Goal: Find specific fact: Find specific fact

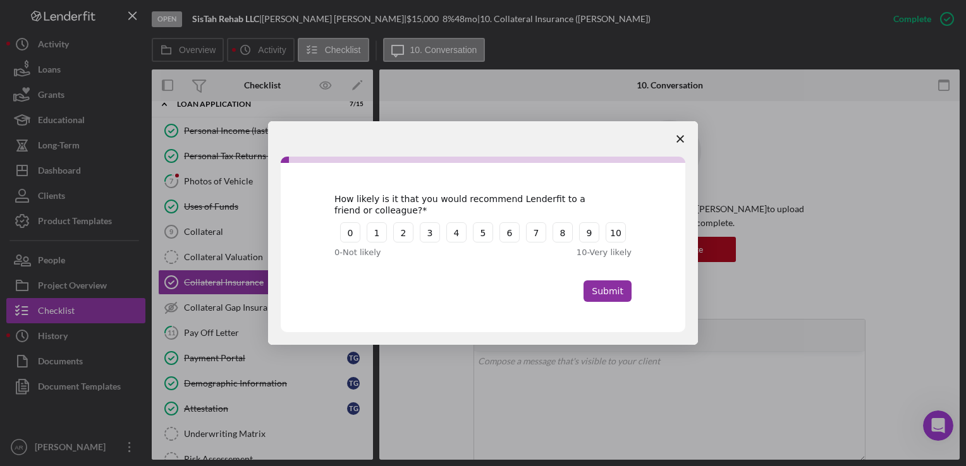
click at [681, 140] on polygon "Close survey" at bounding box center [680, 139] width 8 height 8
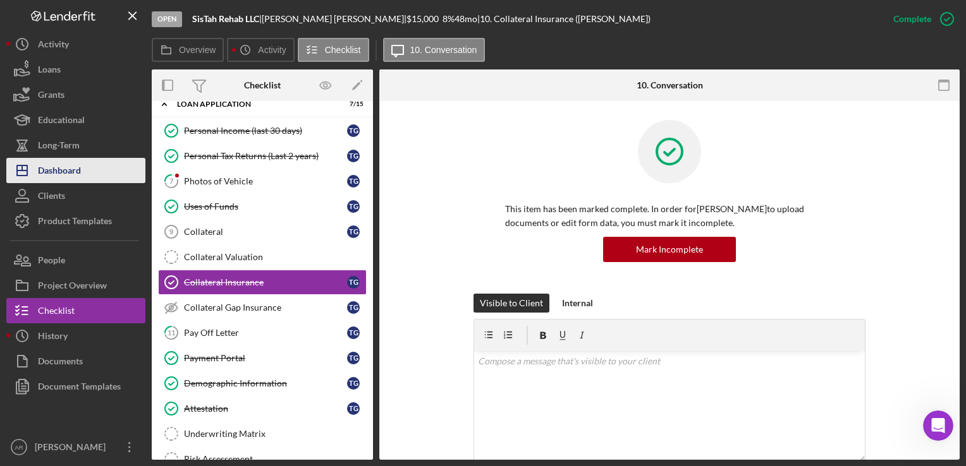
click at [63, 176] on div "Dashboard" at bounding box center [59, 172] width 43 height 28
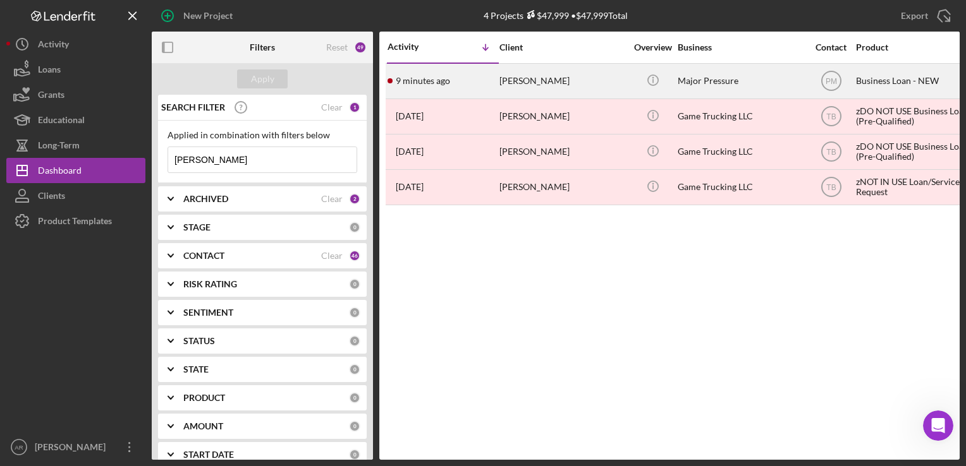
click at [523, 82] on div "[PERSON_NAME]" at bounding box center [562, 80] width 126 height 33
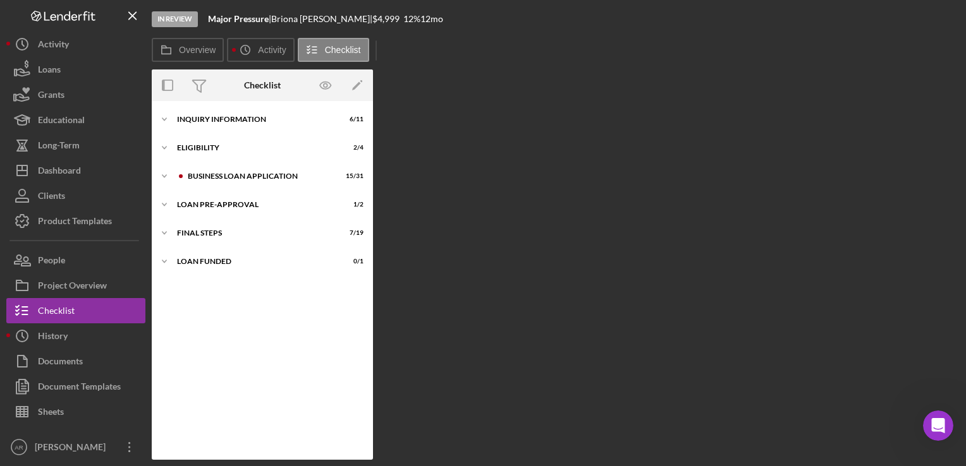
scroll to position [346, 0]
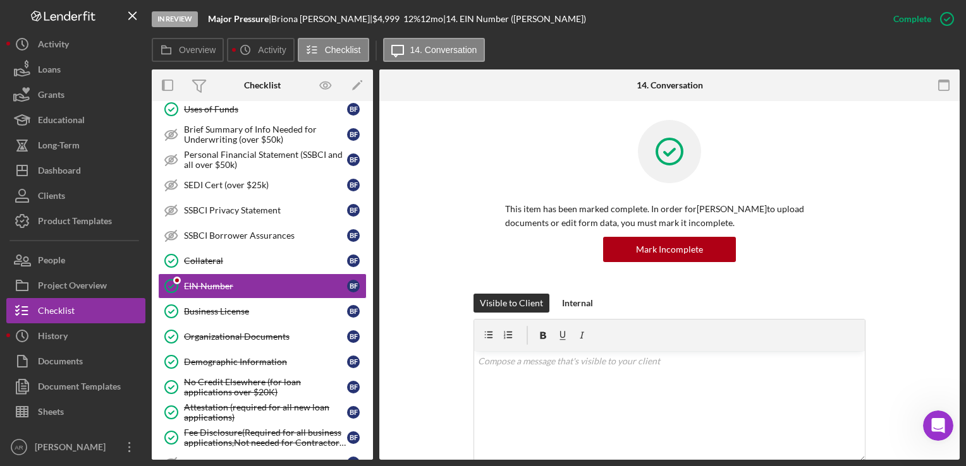
drag, startPoint x: 367, startPoint y: 274, endPoint x: 372, endPoint y: 284, distance: 11.3
click at [372, 284] on div "Icon/Expander INQUIRY INFORMATION 6 / 11 Icon/Expander ELIGIBILITY 2 / 4 Icon/E…" at bounding box center [262, 280] width 221 height 359
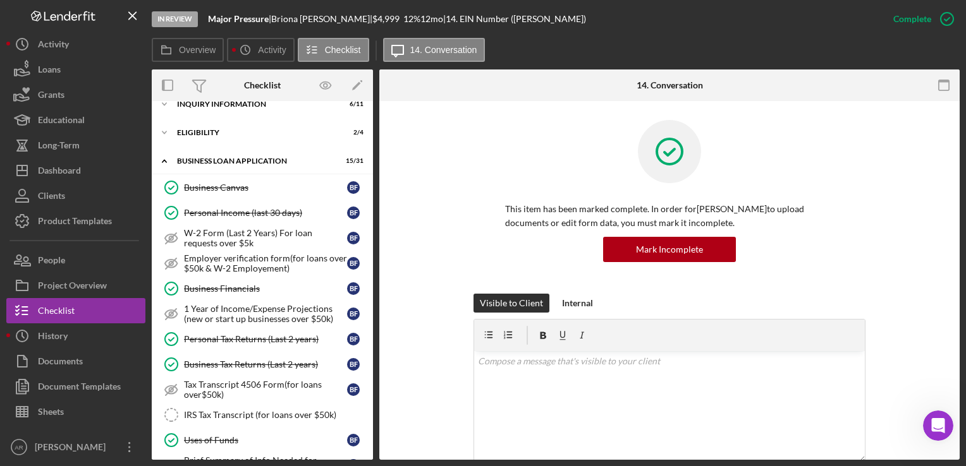
scroll to position [0, 0]
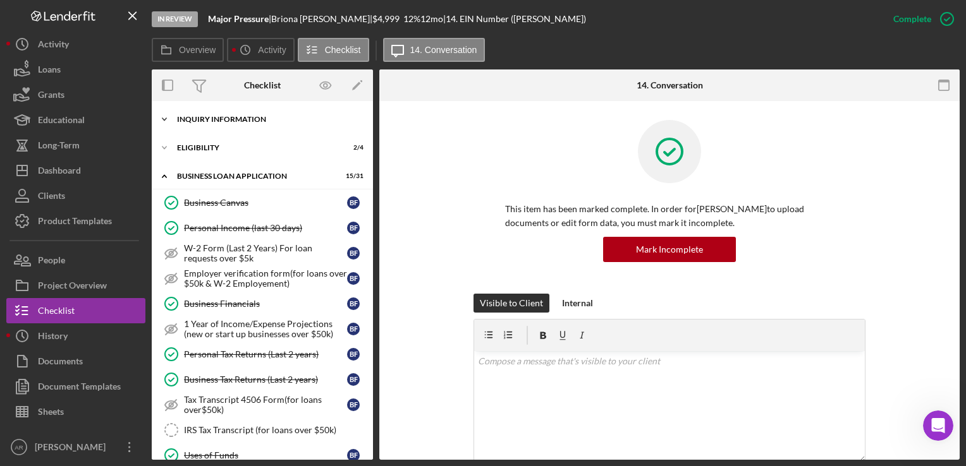
click at [163, 115] on icon "Icon/Expander" at bounding box center [164, 119] width 25 height 25
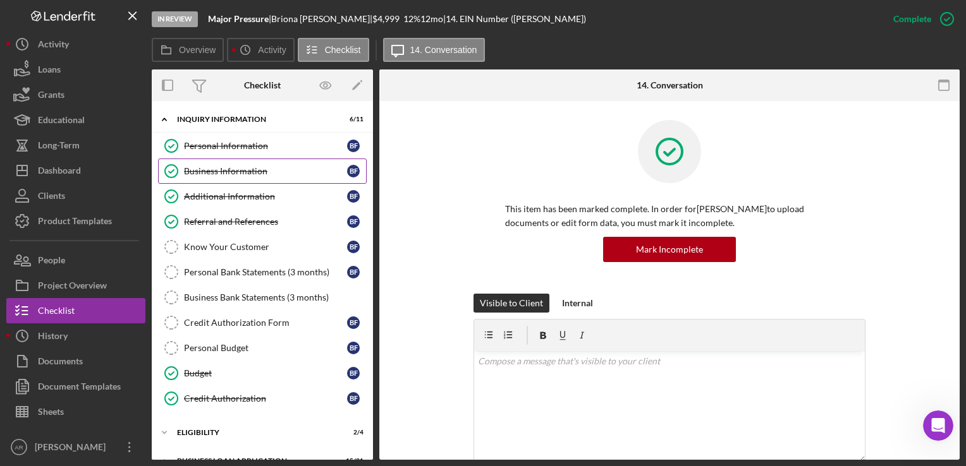
click at [225, 171] on div "Business Information" at bounding box center [265, 171] width 163 height 10
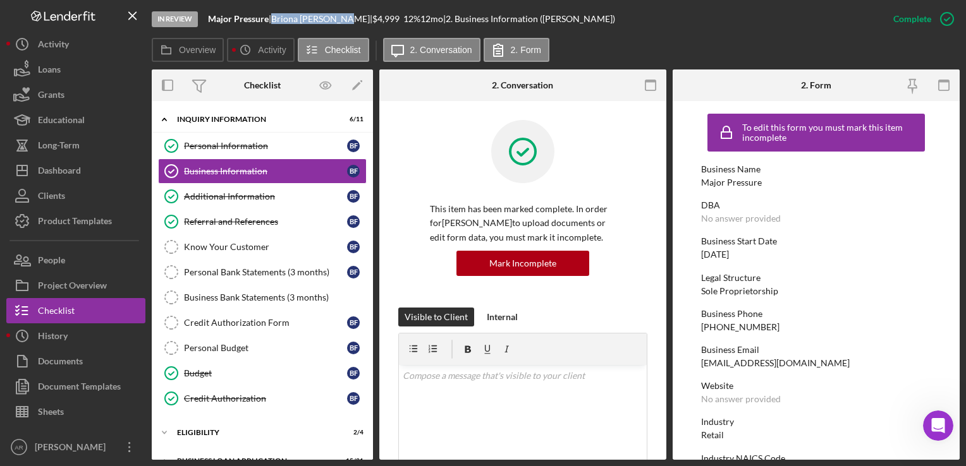
drag, startPoint x: 281, startPoint y: 16, endPoint x: 344, endPoint y: 18, distance: 63.2
click at [344, 18] on div "[PERSON_NAME] |" at bounding box center [321, 19] width 101 height 10
copy div "[PERSON_NAME]"
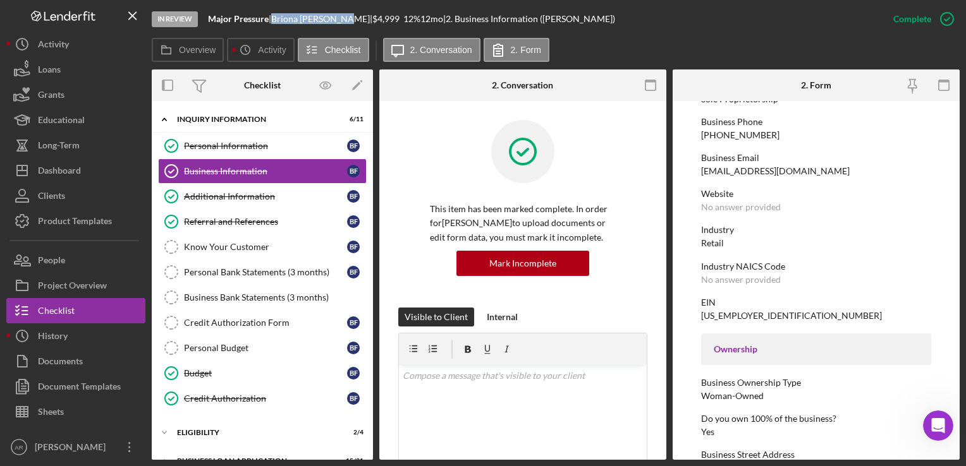
scroll to position [193, 0]
drag, startPoint x: 737, startPoint y: 264, endPoint x: 784, endPoint y: 268, distance: 46.9
click at [784, 268] on div "Industry NAICS Code" at bounding box center [815, 265] width 229 height 10
drag, startPoint x: 784, startPoint y: 268, endPoint x: 759, endPoint y: 269, distance: 25.3
copy div "NAICS Code"
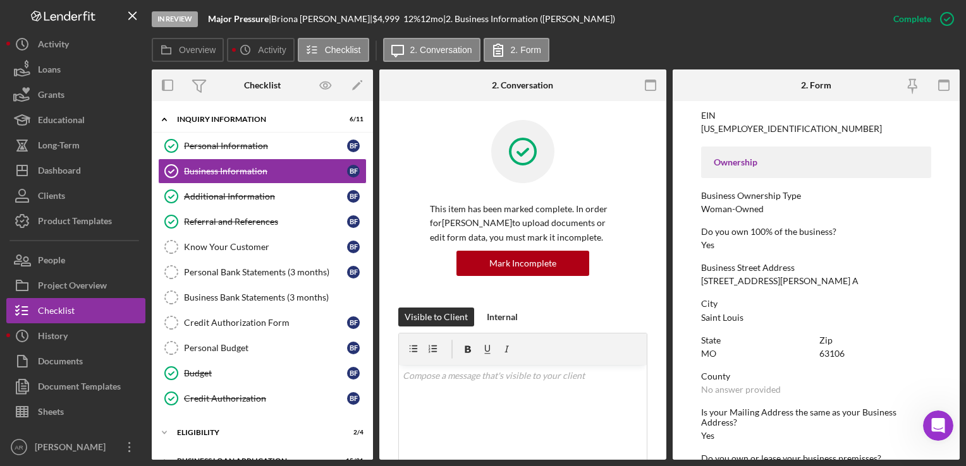
scroll to position [380, 0]
drag, startPoint x: 700, startPoint y: 279, endPoint x: 791, endPoint y: 284, distance: 90.5
click at [791, 284] on form "To edit this form you must mark this item incomplete Business Name Major Pressu…" at bounding box center [815, 280] width 287 height 359
drag, startPoint x: 791, startPoint y: 284, endPoint x: 765, endPoint y: 277, distance: 26.1
copy div "[STREET_ADDRESS][PERSON_NAME] A"
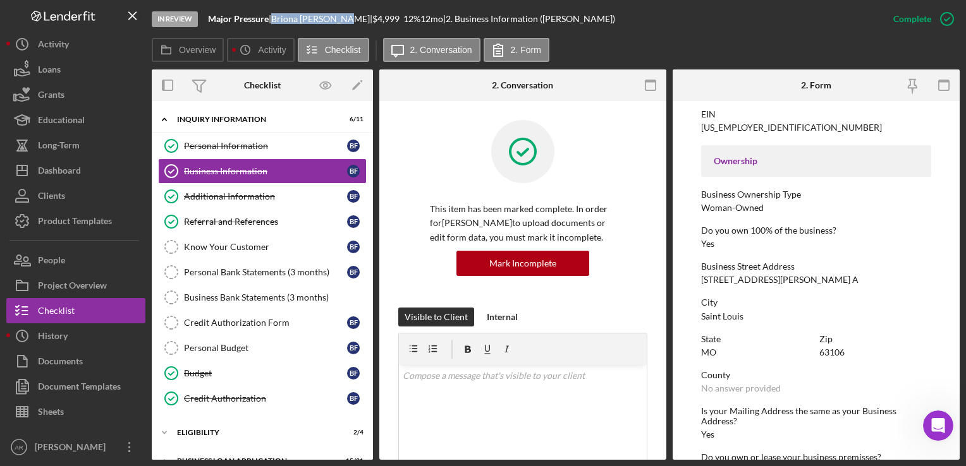
drag, startPoint x: 280, startPoint y: 18, endPoint x: 345, endPoint y: 19, distance: 65.1
click at [345, 19] on div "[PERSON_NAME] |" at bounding box center [321, 19] width 101 height 10
copy div "[PERSON_NAME]"
